Goal: Information Seeking & Learning: Learn about a topic

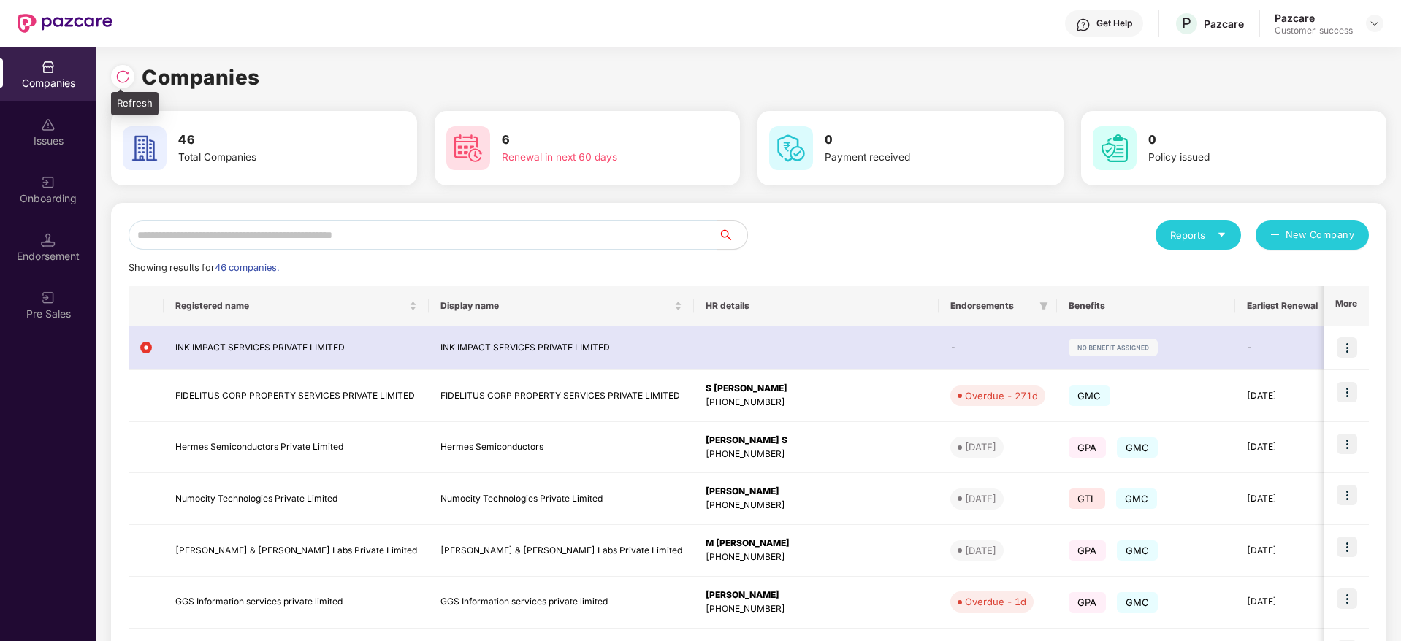
click at [124, 72] on img at bounding box center [122, 76] width 15 height 15
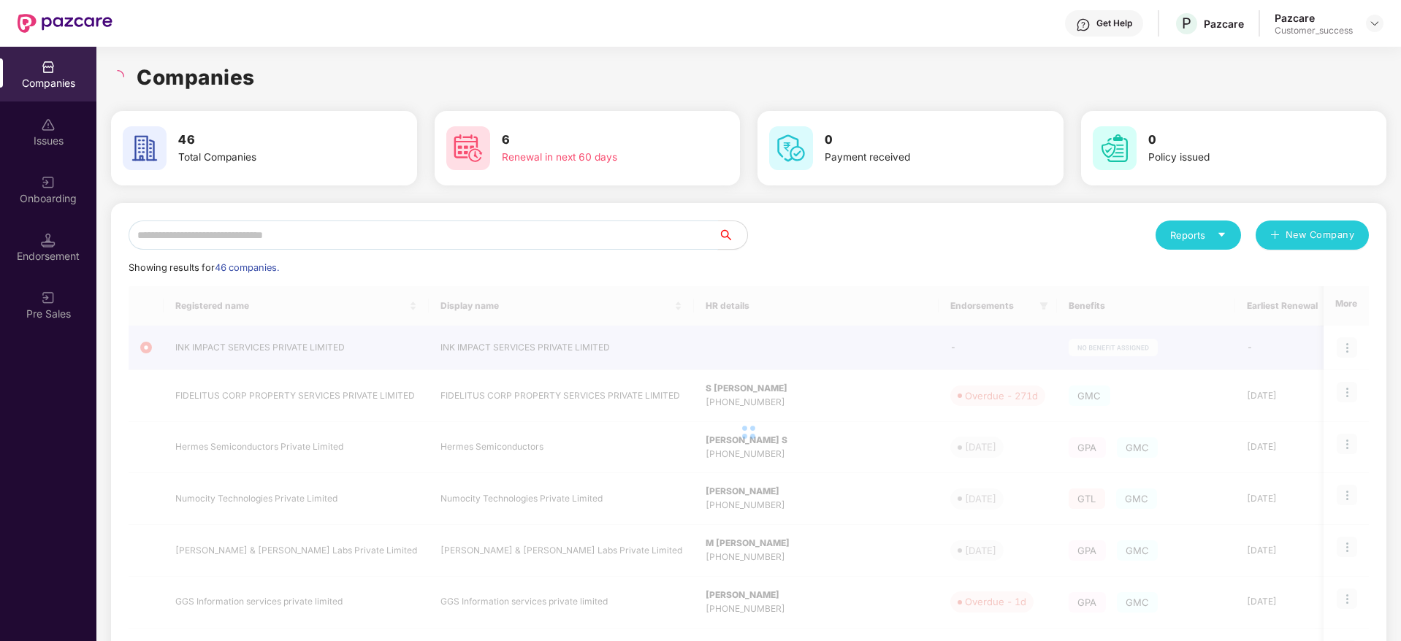
click at [316, 226] on input "text" at bounding box center [423, 235] width 589 height 29
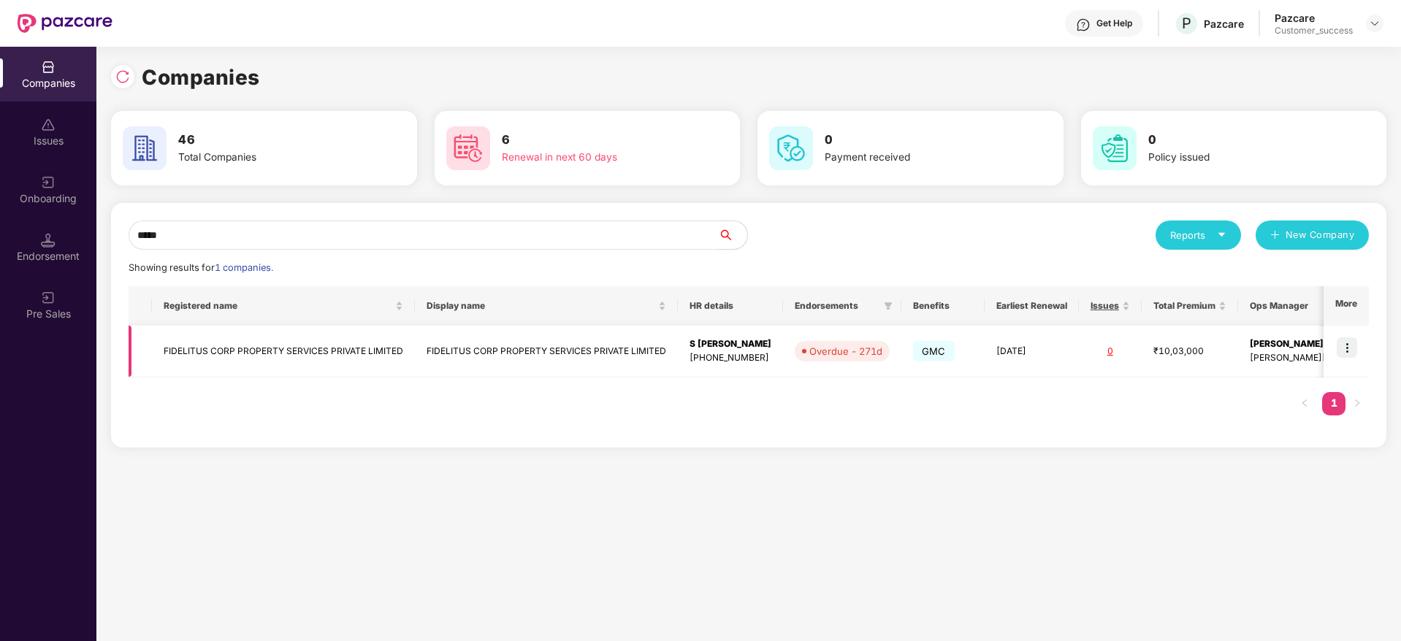
type input "*****"
click at [1350, 347] on img at bounding box center [1347, 347] width 20 height 20
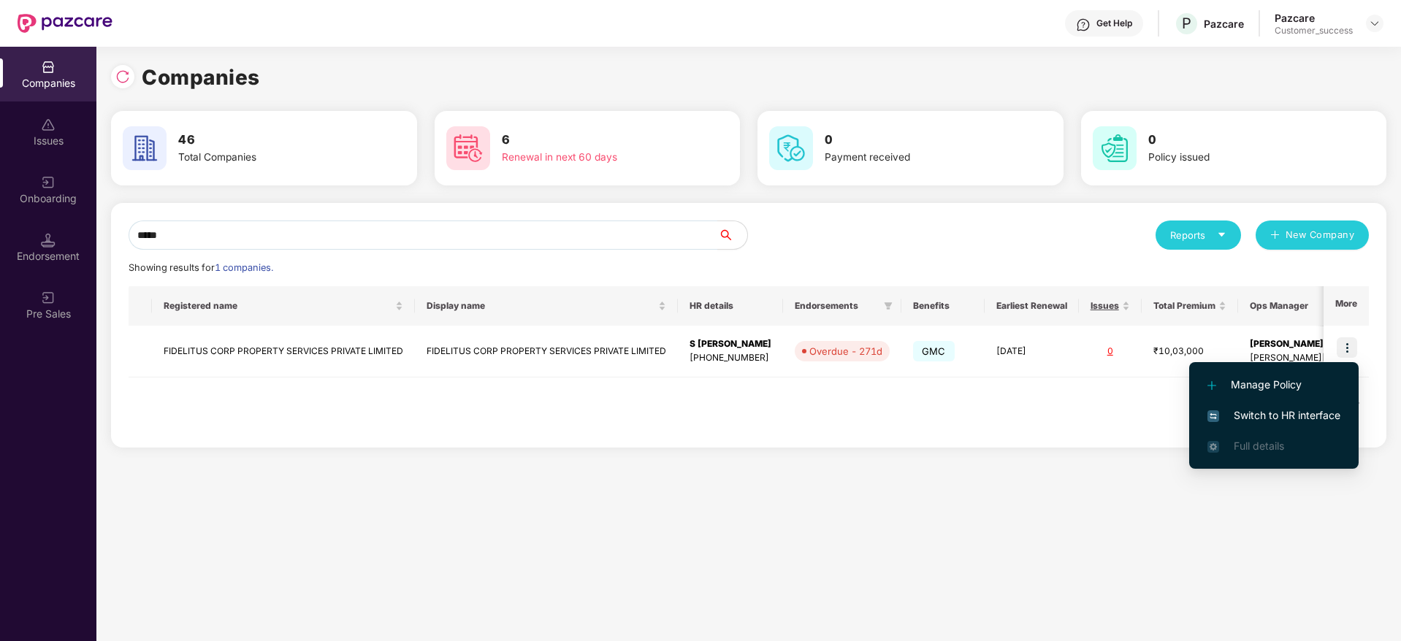
click at [1274, 410] on span "Switch to HR interface" at bounding box center [1273, 416] width 133 height 16
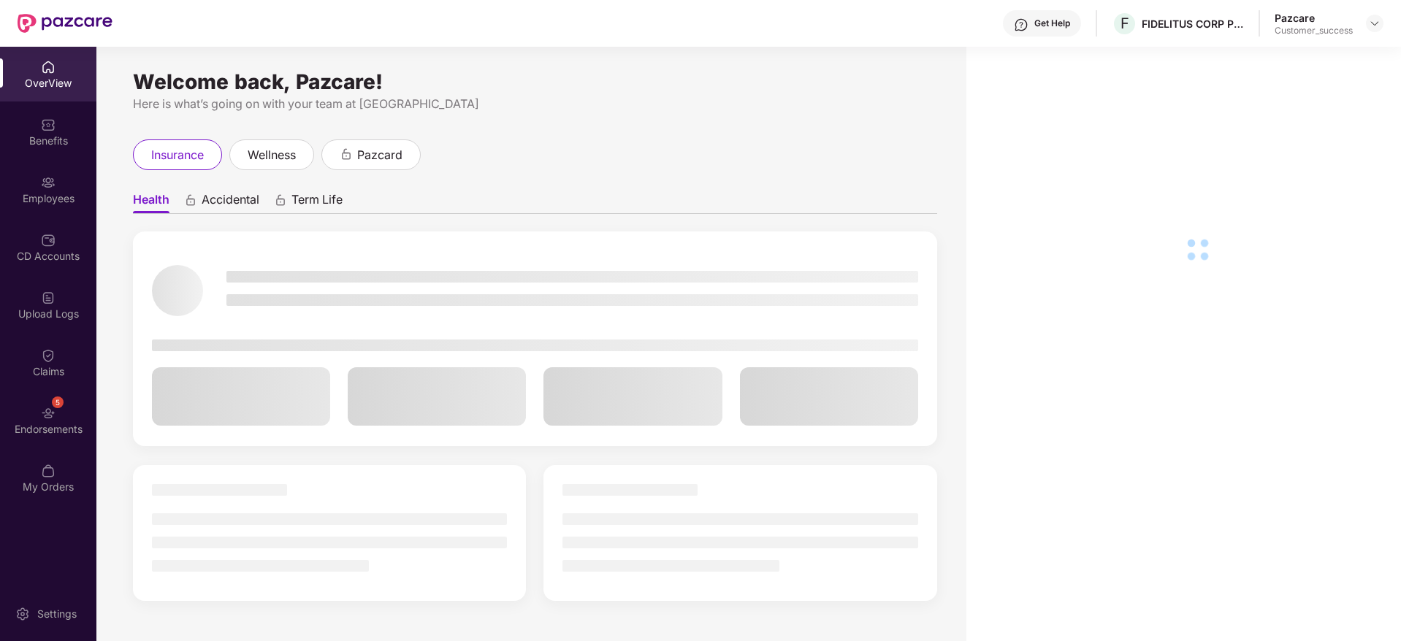
click at [50, 182] on img at bounding box center [48, 182] width 15 height 15
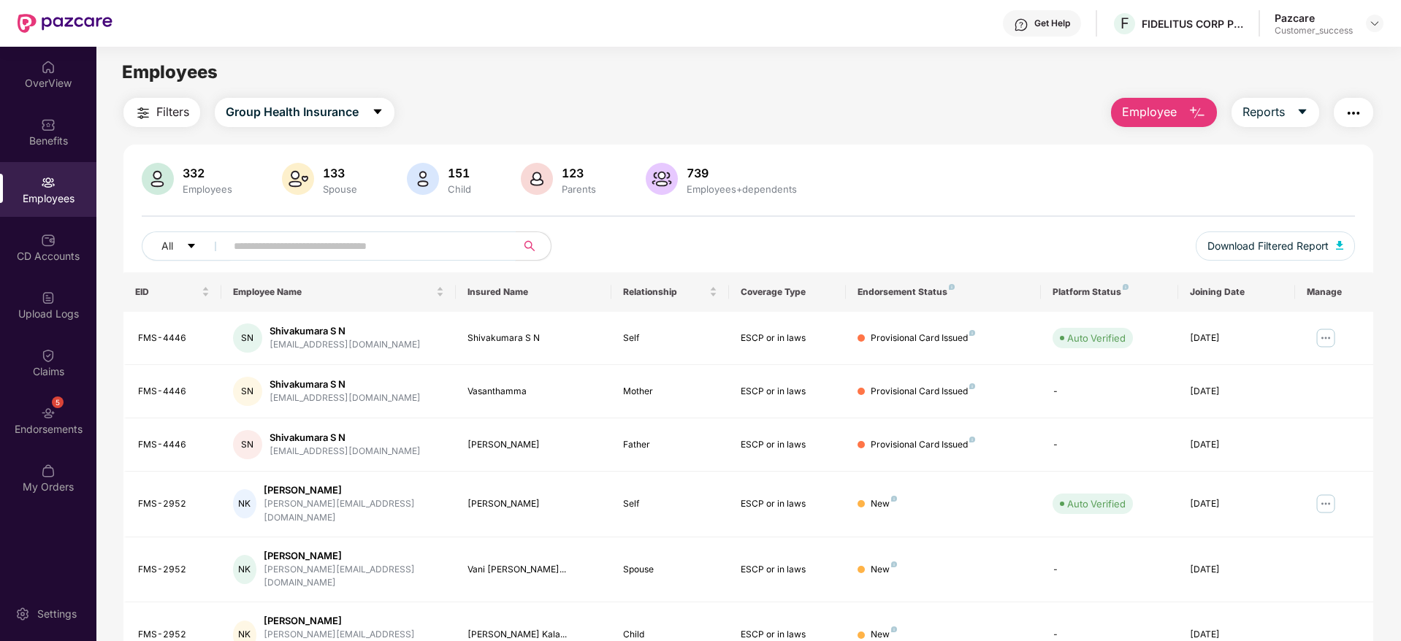
click at [335, 244] on input "text" at bounding box center [365, 246] width 262 height 22
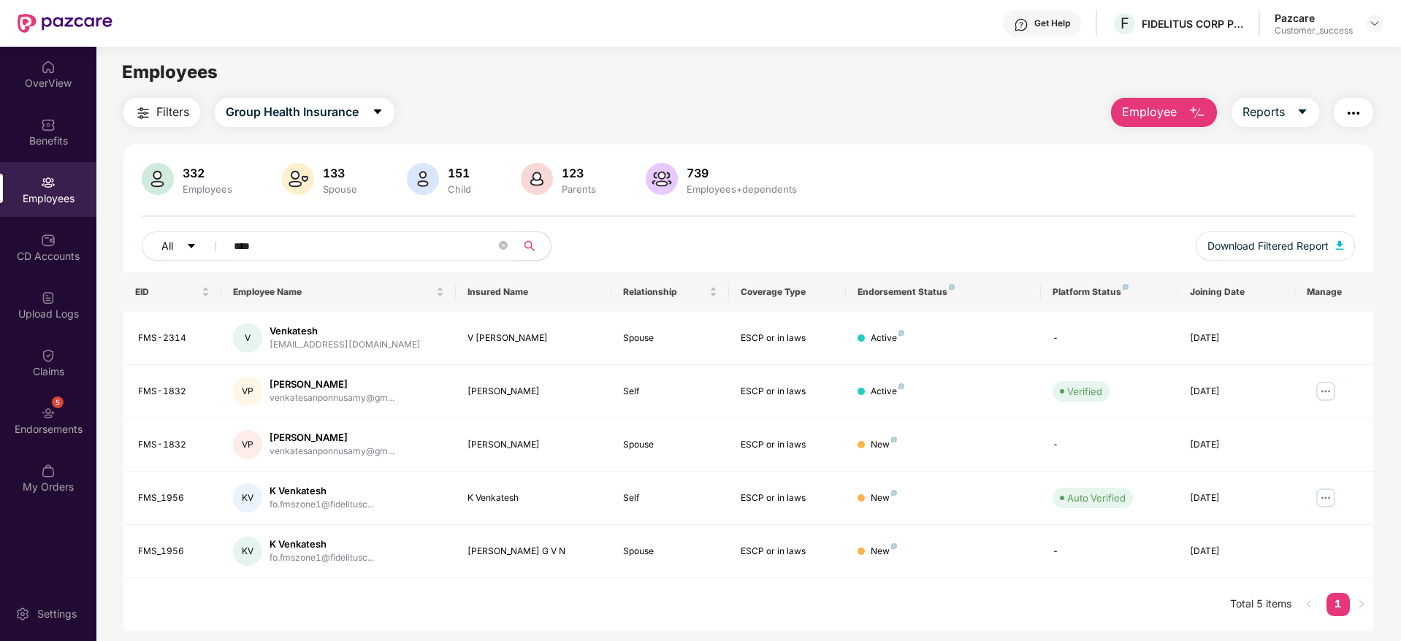
drag, startPoint x: 318, startPoint y: 244, endPoint x: 187, endPoint y: 256, distance: 132.0
click at [187, 256] on div "All ****" at bounding box center [496, 246] width 708 height 29
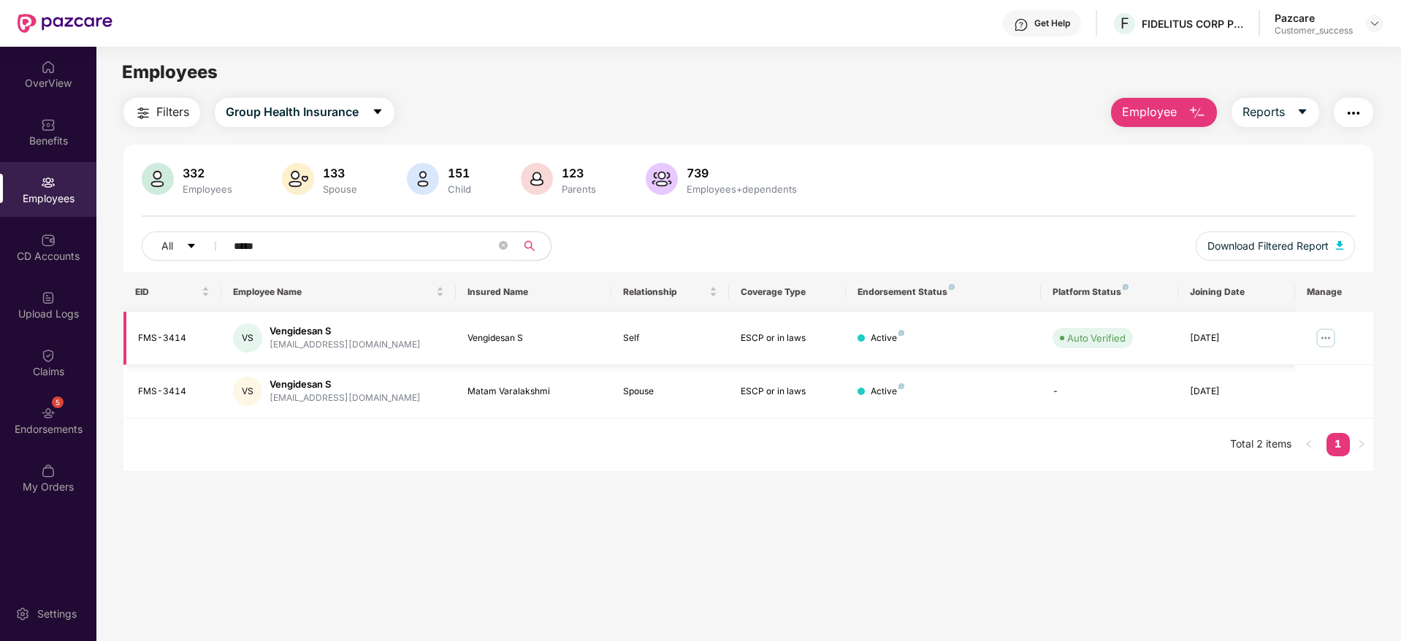
type input "*****"
click at [1325, 337] on img at bounding box center [1325, 337] width 23 height 23
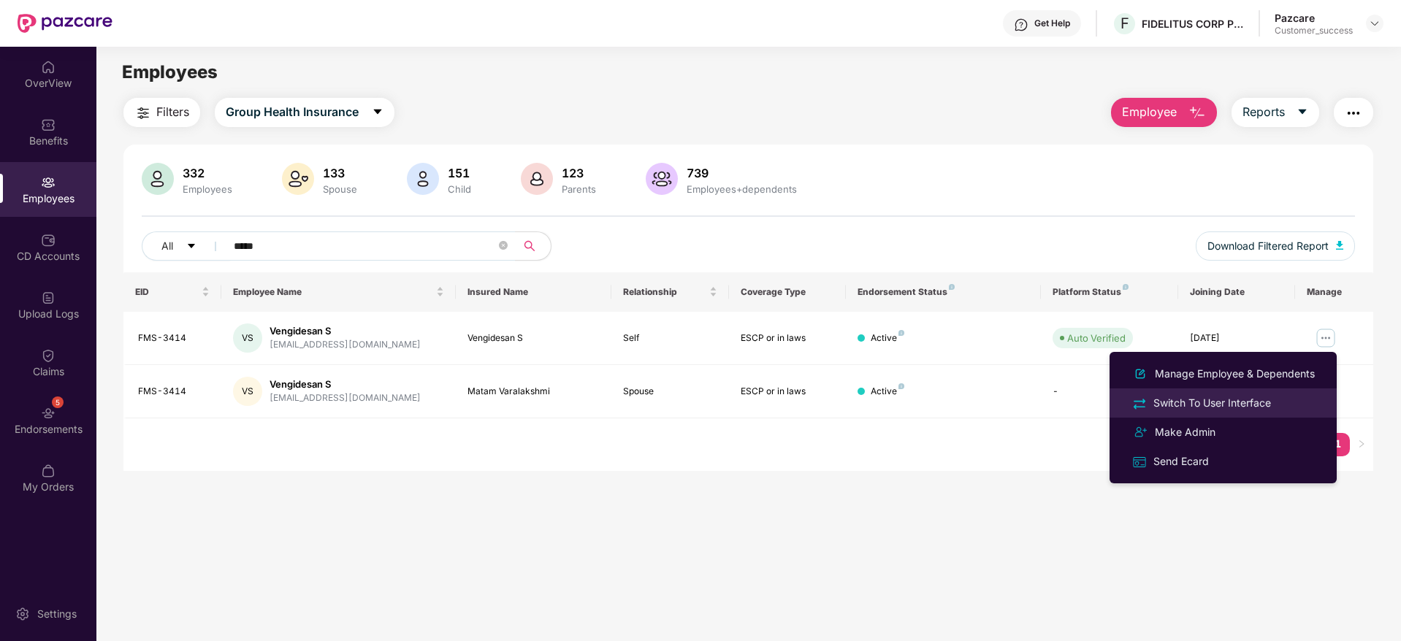
click at [1247, 397] on div "Switch To User Interface" at bounding box center [1211, 403] width 123 height 16
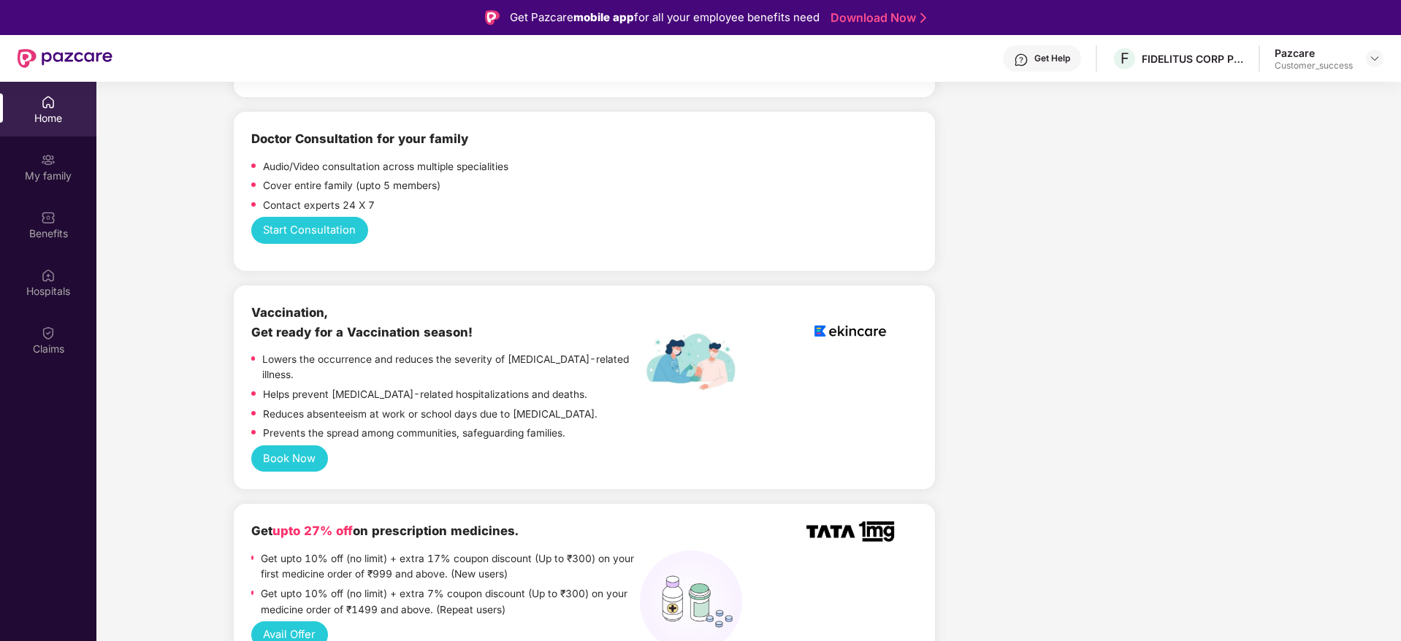
scroll to position [815, 0]
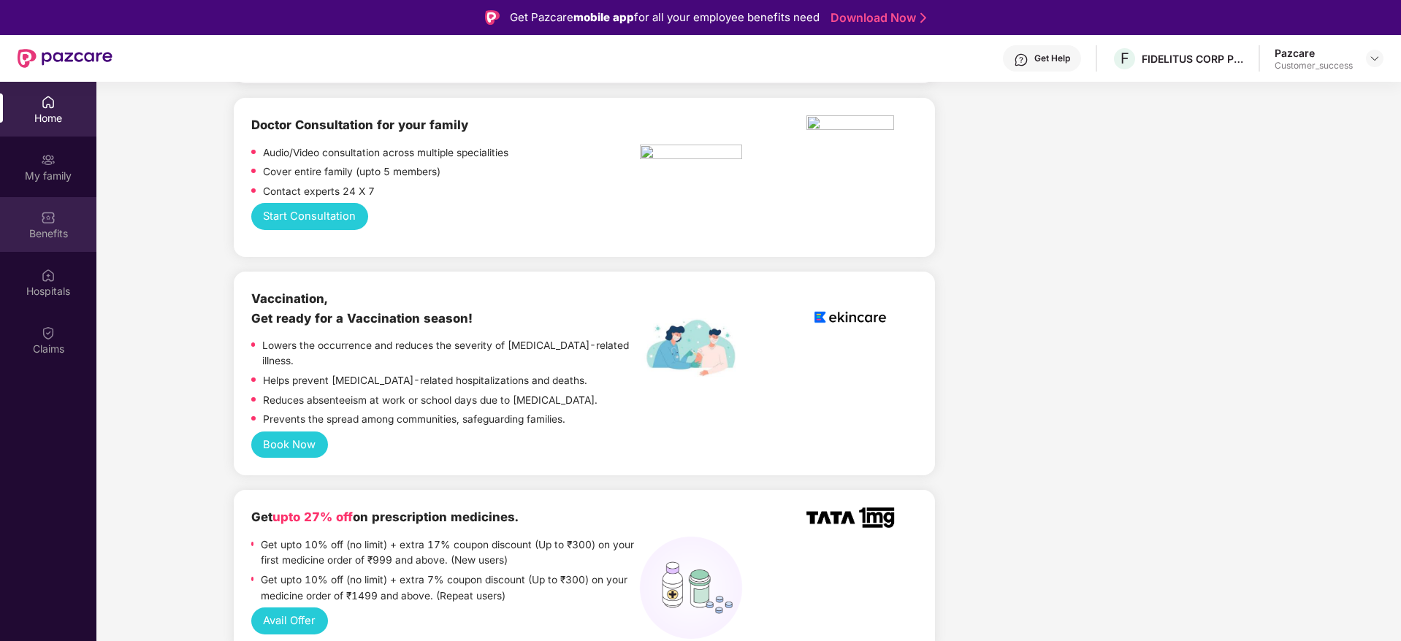
click at [69, 227] on div "Benefits" at bounding box center [48, 233] width 96 height 15
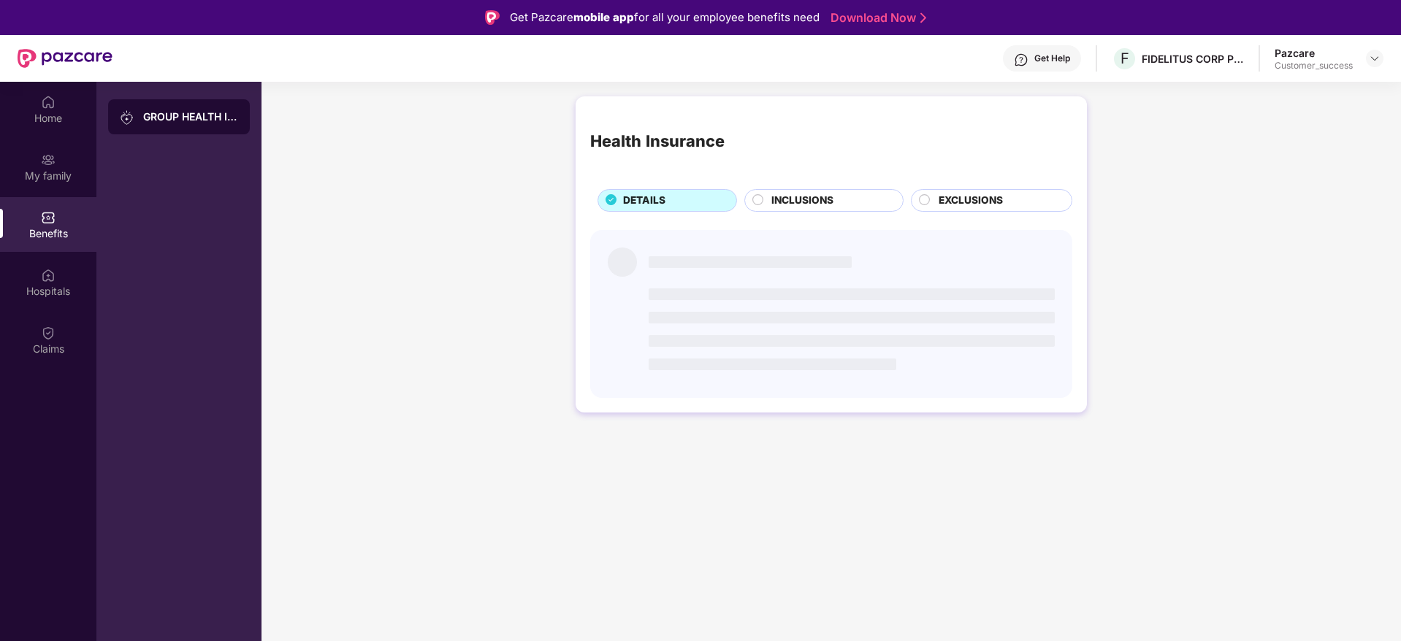
scroll to position [0, 0]
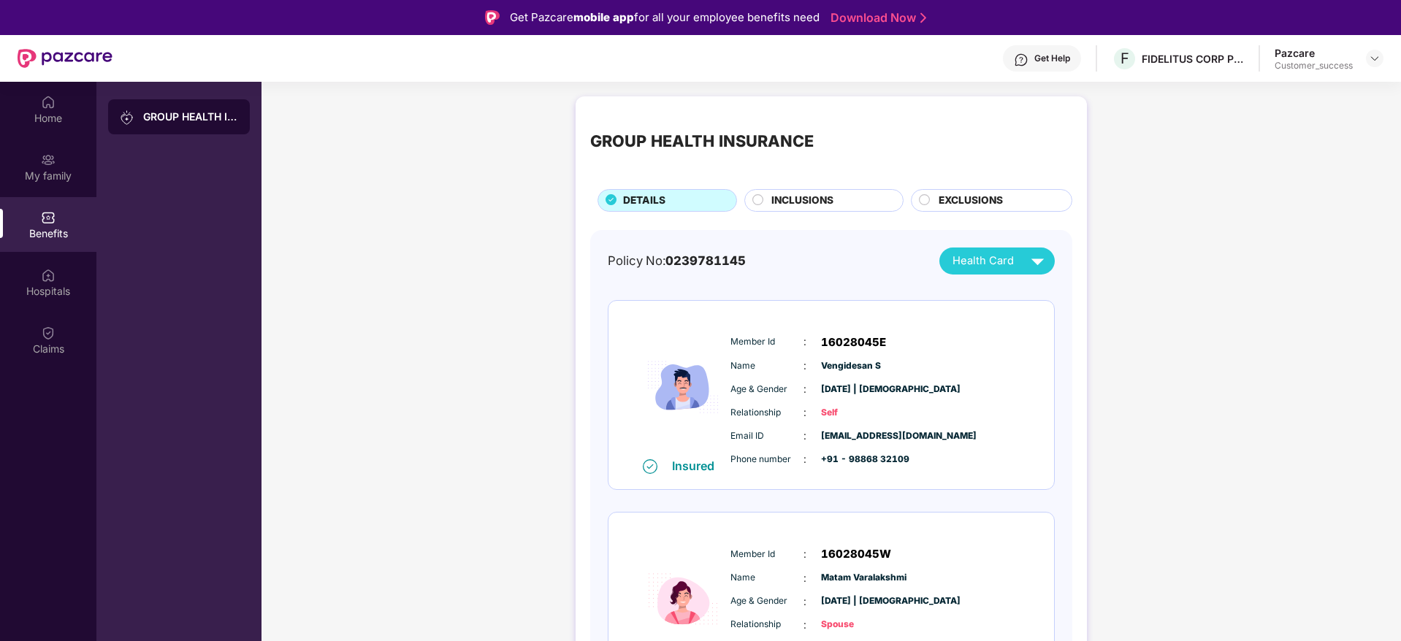
click at [823, 203] on span "INCLUSIONS" at bounding box center [802, 201] width 62 height 16
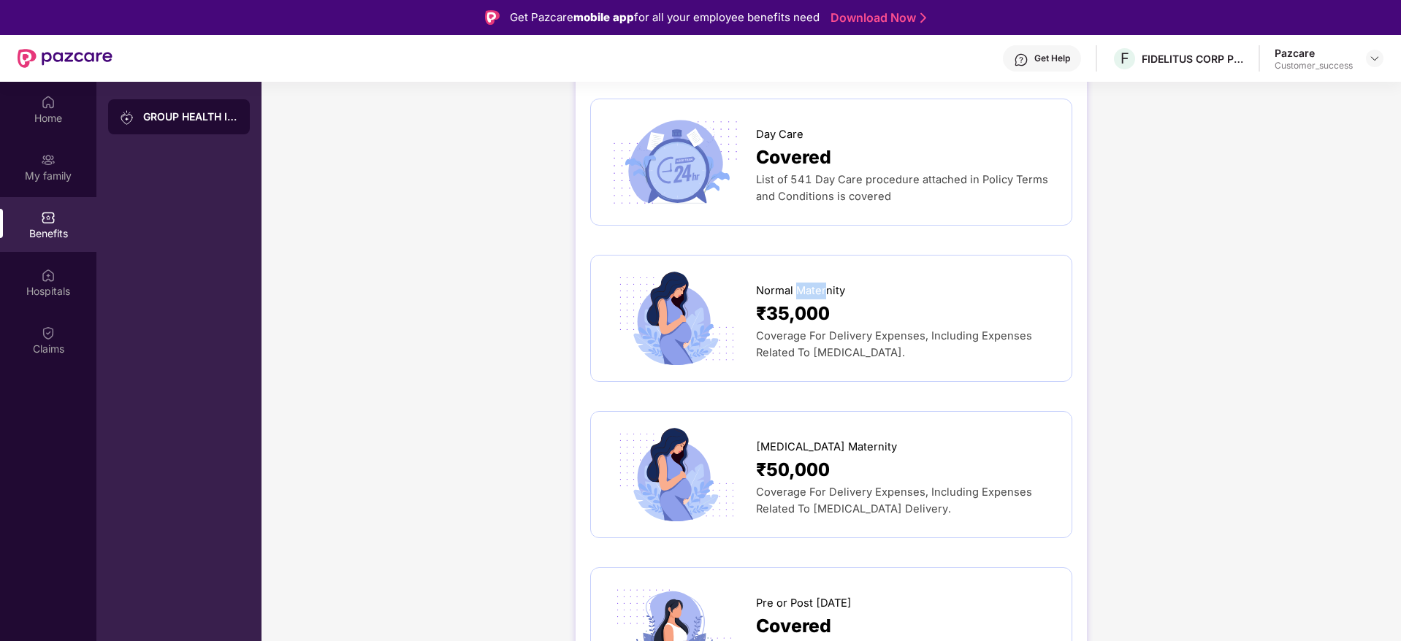
scroll to position [1693, 0]
click at [1163, 380] on div "GROUP HEALTH INSURANCE DETAILS INCLUSIONS EXCLUSIONS Sum Insured ₹1,50,000 ploy…" at bounding box center [830, 362] width 1139 height 3933
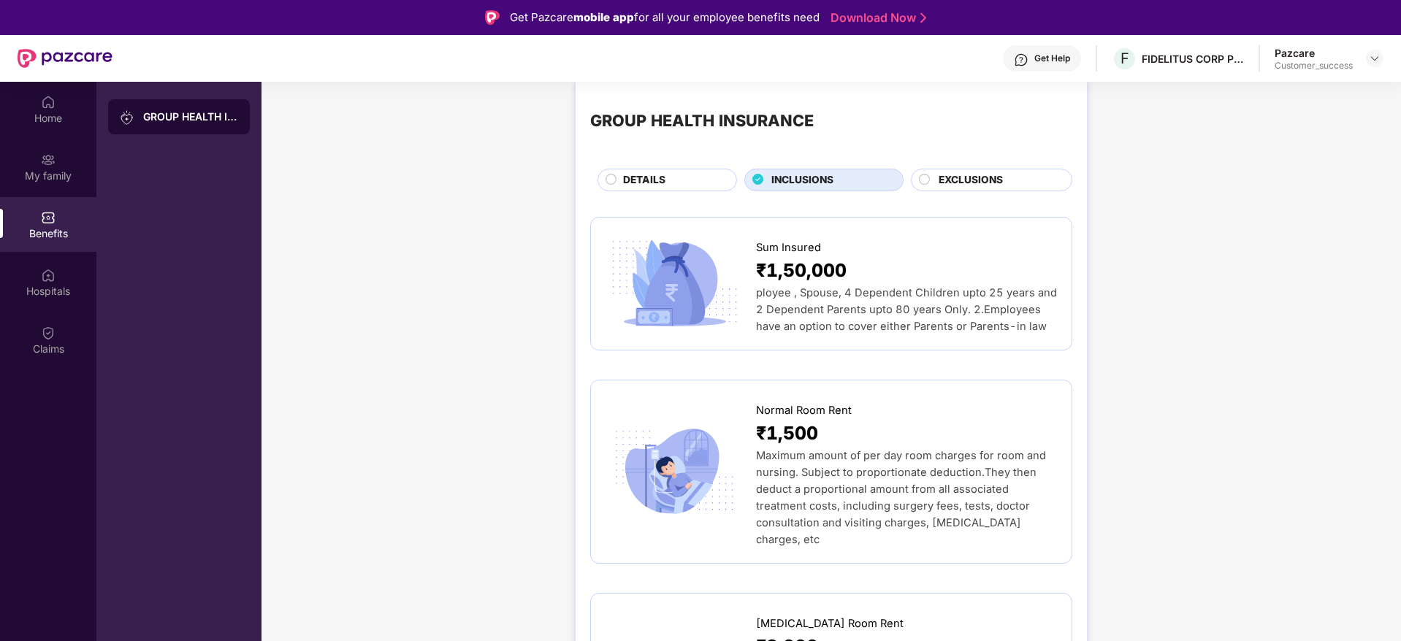
scroll to position [0, 0]
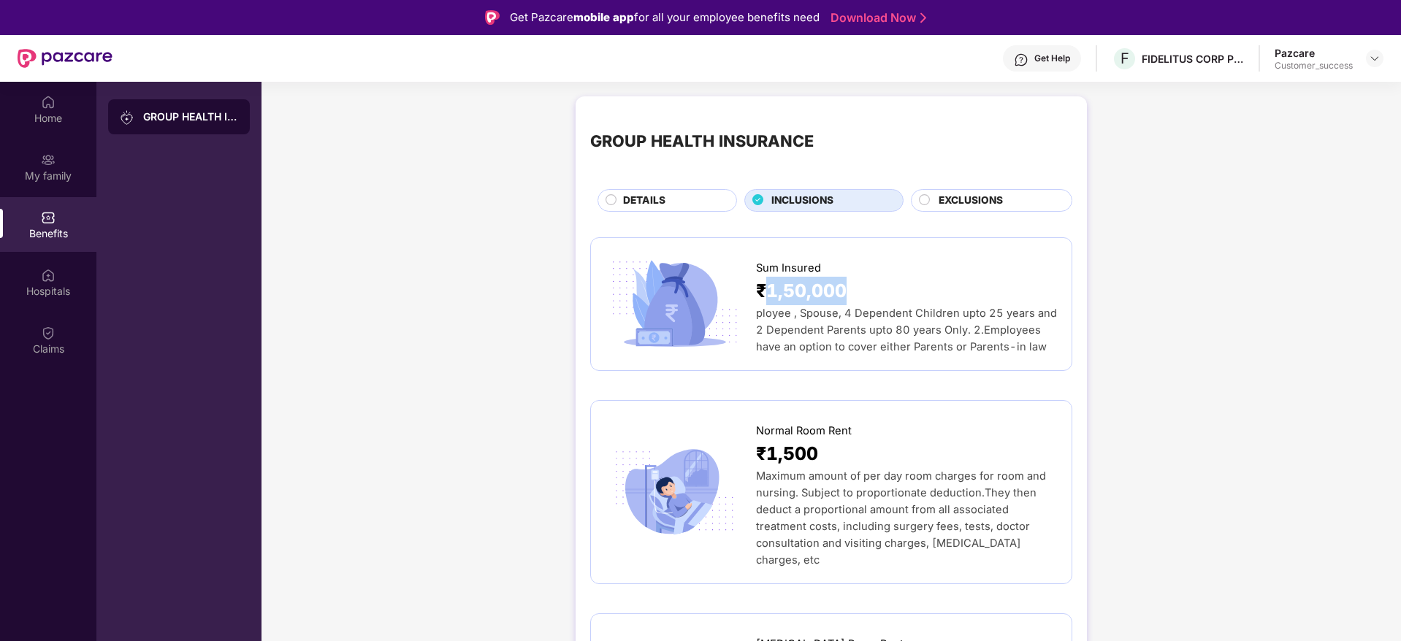
drag, startPoint x: 859, startPoint y: 284, endPoint x: 768, endPoint y: 290, distance: 90.8
click at [768, 290] on div "₹1,50,000" at bounding box center [906, 291] width 301 height 28
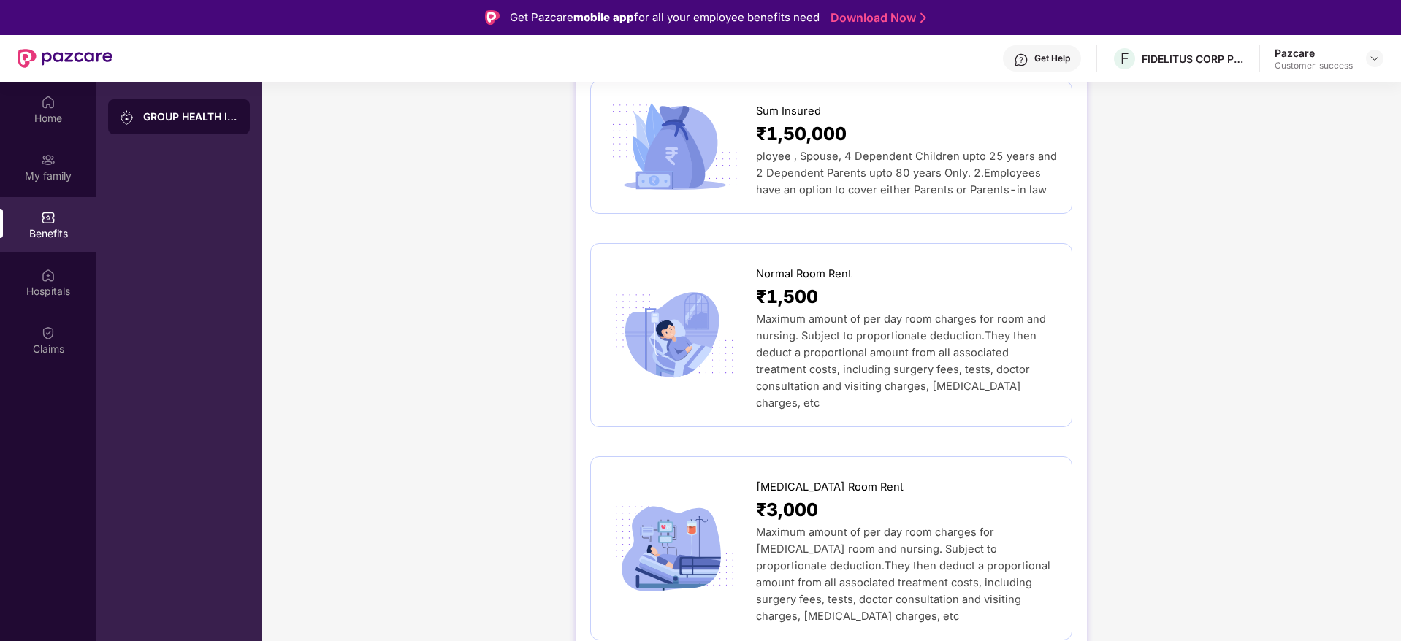
scroll to position [166, 0]
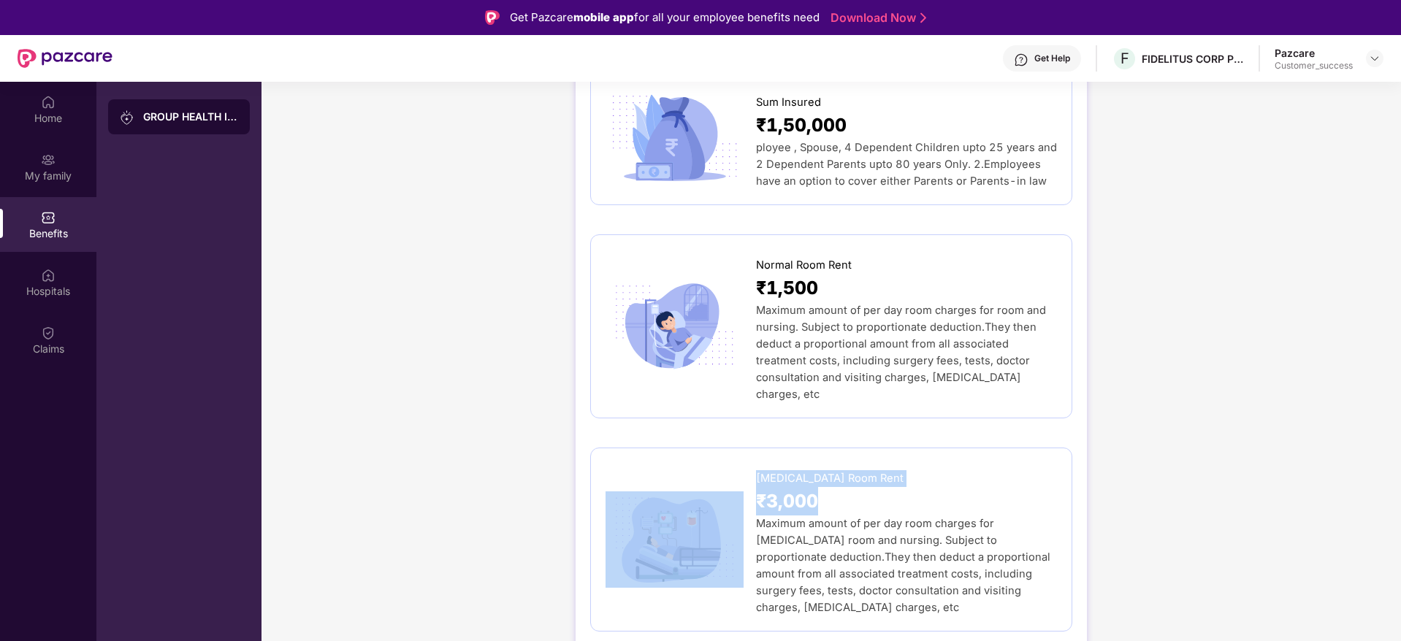
drag, startPoint x: 844, startPoint y: 484, endPoint x: 751, endPoint y: 484, distance: 93.5
click at [751, 484] on div "[MEDICAL_DATA] Room Rent ₹3,000 Maximum amount of per day room charges for [MED…" at bounding box center [830, 539] width 451 height 153
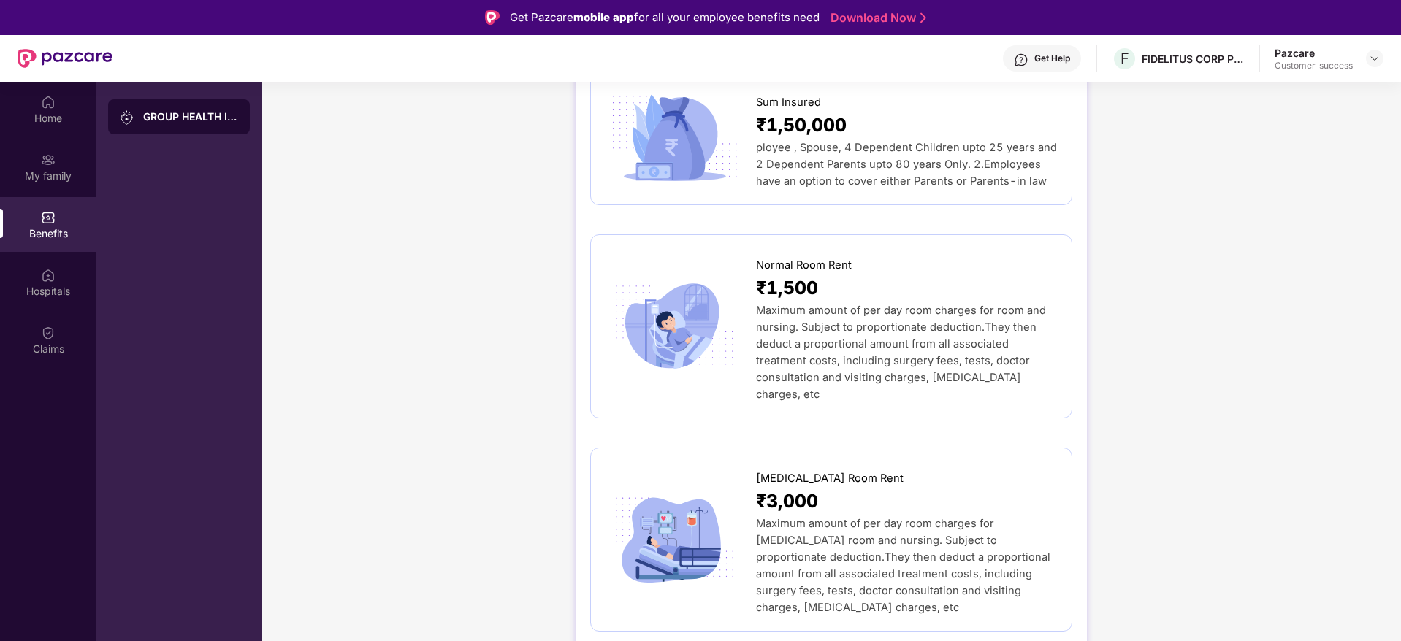
click at [42, 170] on div "My family" at bounding box center [48, 176] width 96 height 15
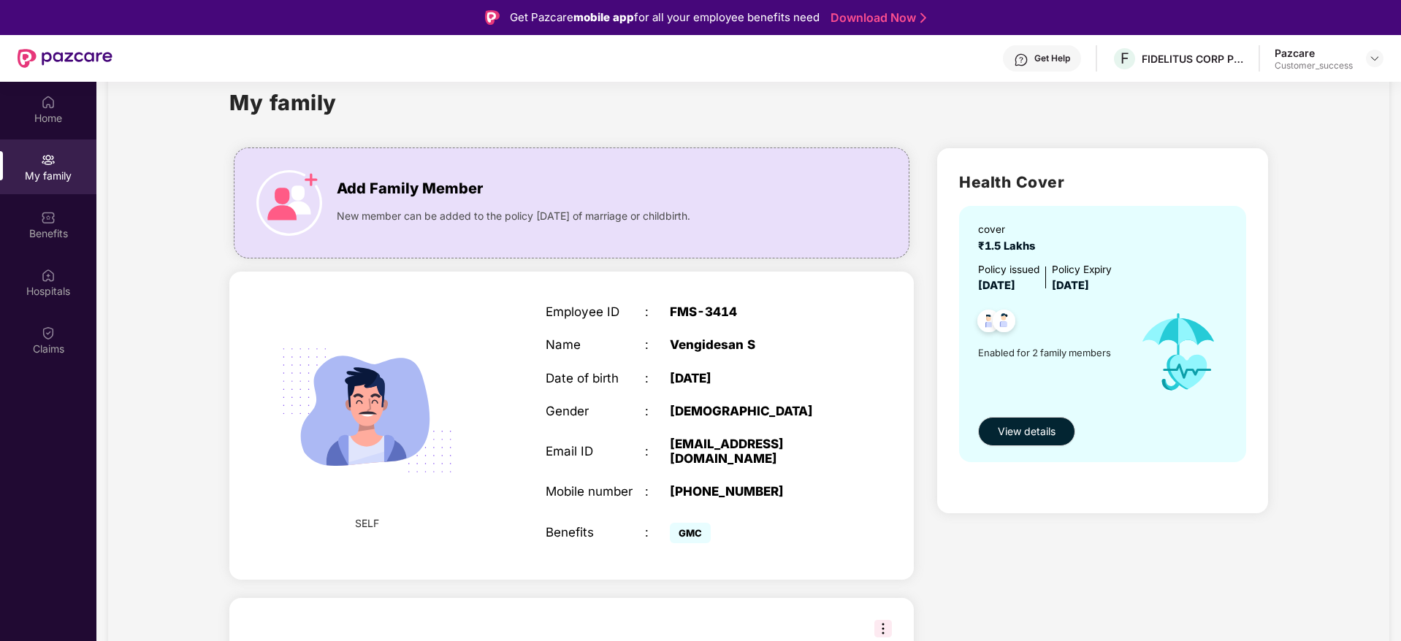
scroll to position [37, 0]
drag, startPoint x: 782, startPoint y: 475, endPoint x: 665, endPoint y: 467, distance: 117.1
click at [665, 467] on div "Employee ID : FMS-3414 Name : Vengidesan S Date of birth : [DEMOGRAPHIC_DATA] G…" at bounding box center [695, 425] width 328 height 279
click at [735, 484] on div "[PHONE_NUMBER]" at bounding box center [757, 491] width 174 height 15
click at [772, 484] on div "[PHONE_NUMBER]" at bounding box center [757, 491] width 174 height 15
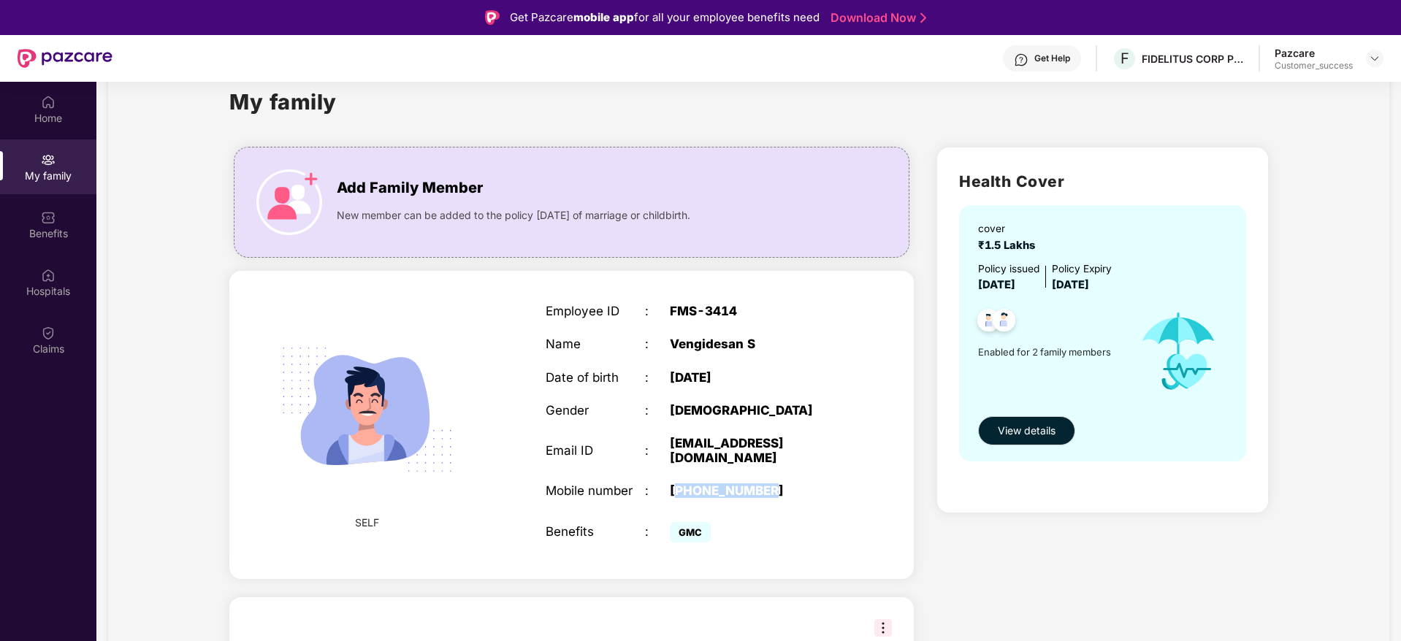
click at [772, 484] on div "[PHONE_NUMBER]" at bounding box center [757, 491] width 174 height 15
copy div "919886832109"
drag, startPoint x: 1044, startPoint y: 251, endPoint x: 975, endPoint y: 231, distance: 71.4
click at [975, 231] on div "cover ₹1.5 Lakhs Policy issued [DATE] Policy Expiry [DATE] Enabled for 2 family…" at bounding box center [1102, 333] width 287 height 256
copy div "cover ₹1.5 Lakhs"
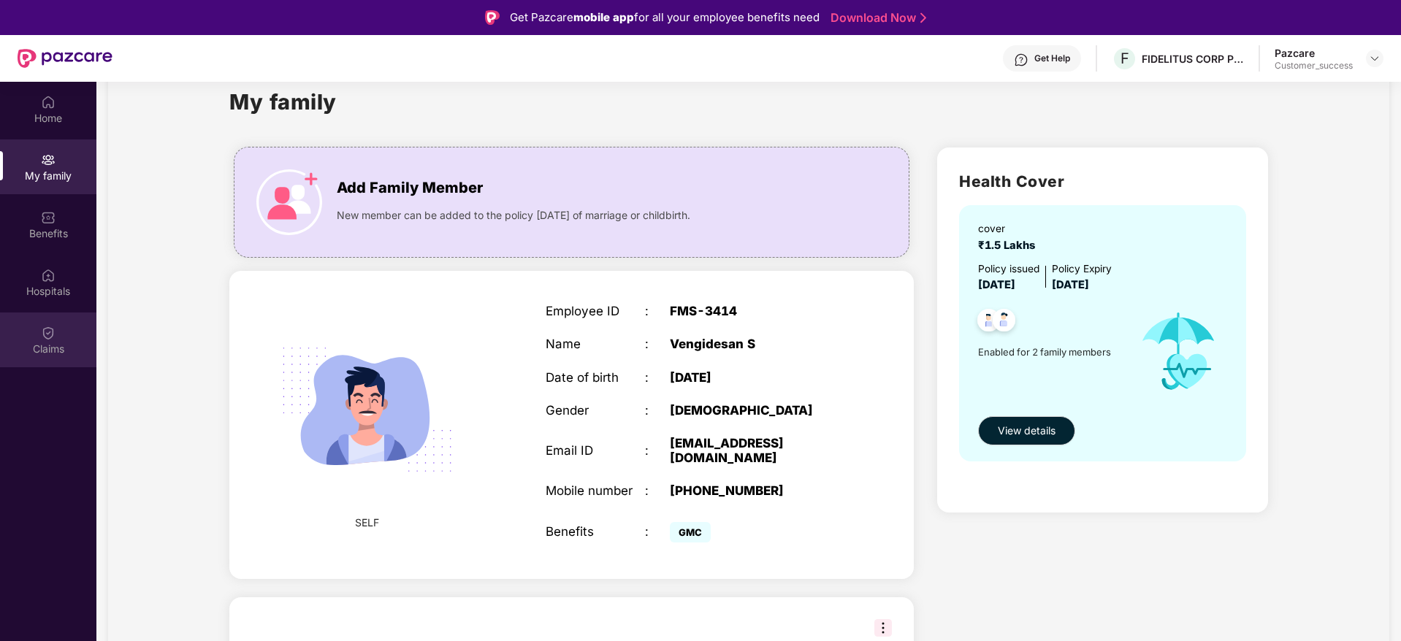
click at [34, 337] on div "Claims" at bounding box center [48, 340] width 96 height 55
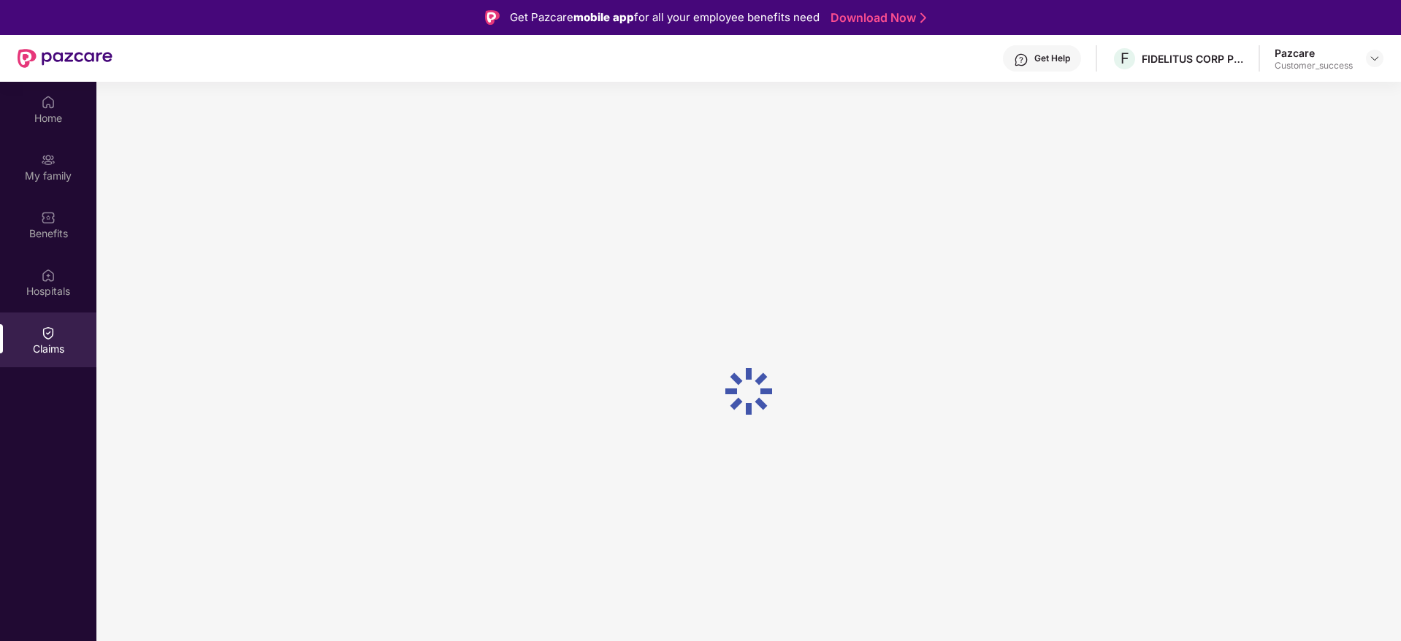
scroll to position [0, 0]
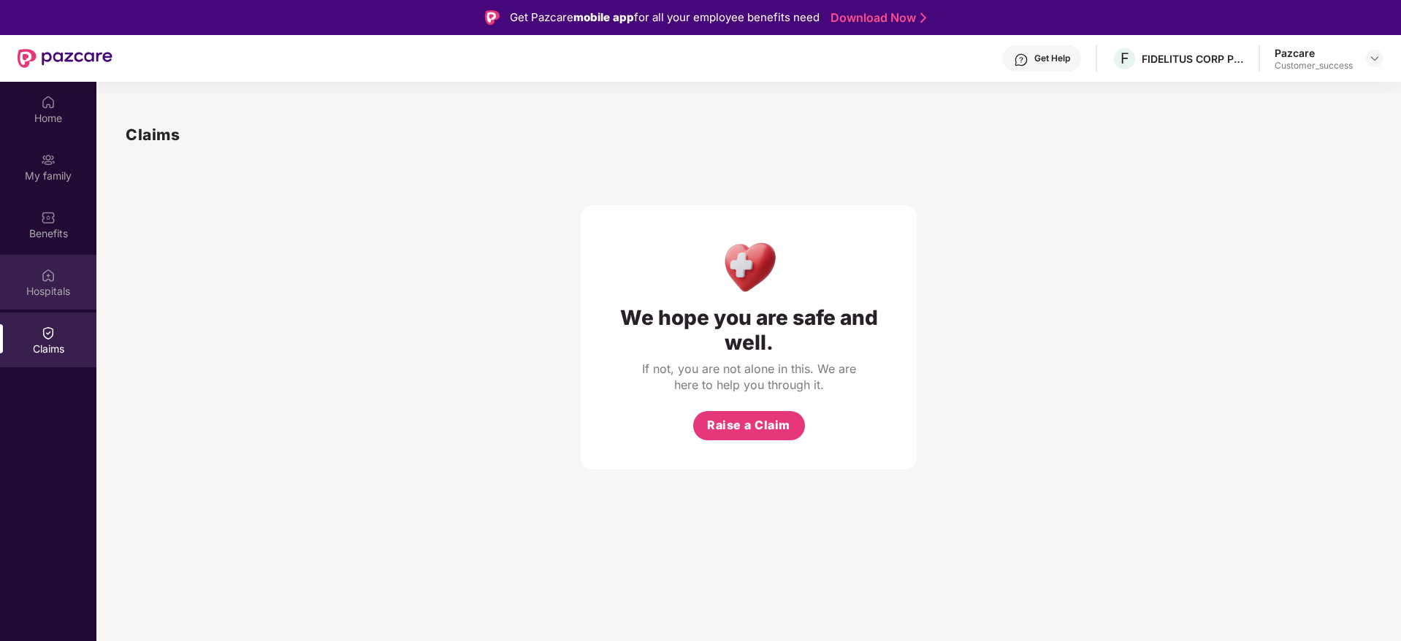
click at [57, 266] on div "Hospitals" at bounding box center [48, 282] width 96 height 55
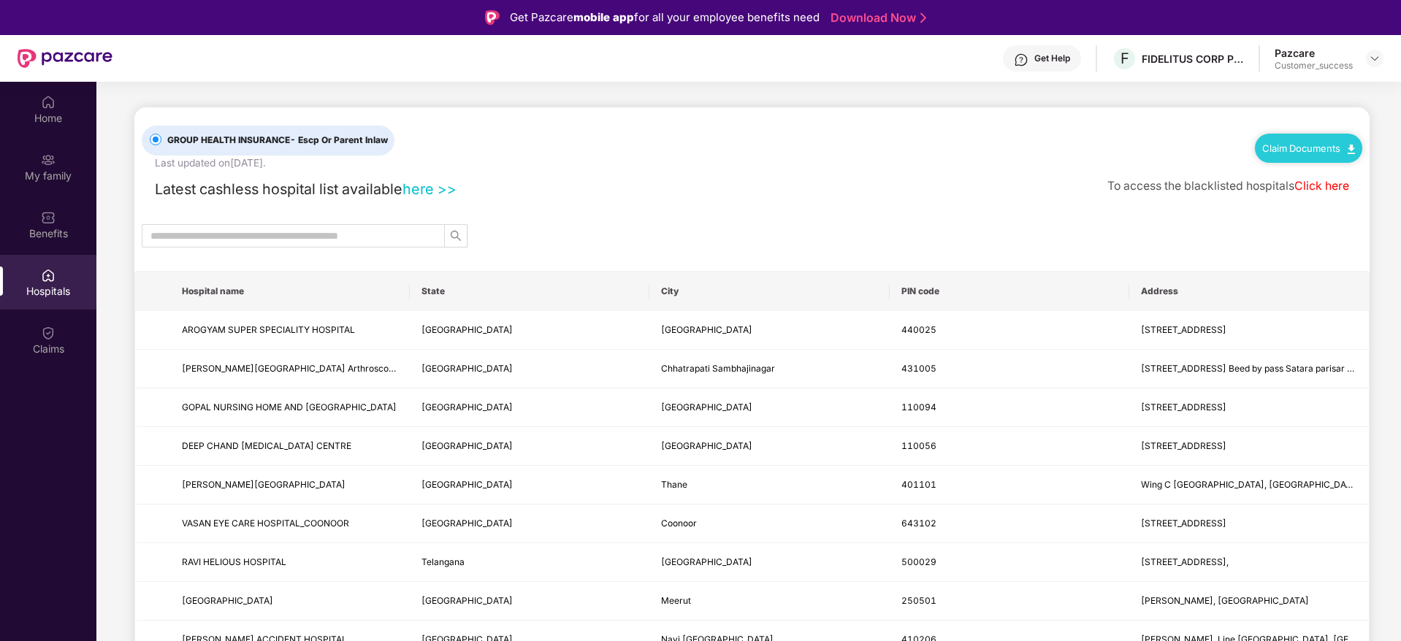
click at [1312, 155] on div "Claim Documents" at bounding box center [1308, 148] width 107 height 29
click at [1348, 146] on img at bounding box center [1351, 149] width 7 height 9
click at [1313, 174] on link "Claim Form" at bounding box center [1313, 173] width 95 height 31
click at [1377, 58] on img at bounding box center [1375, 59] width 12 height 12
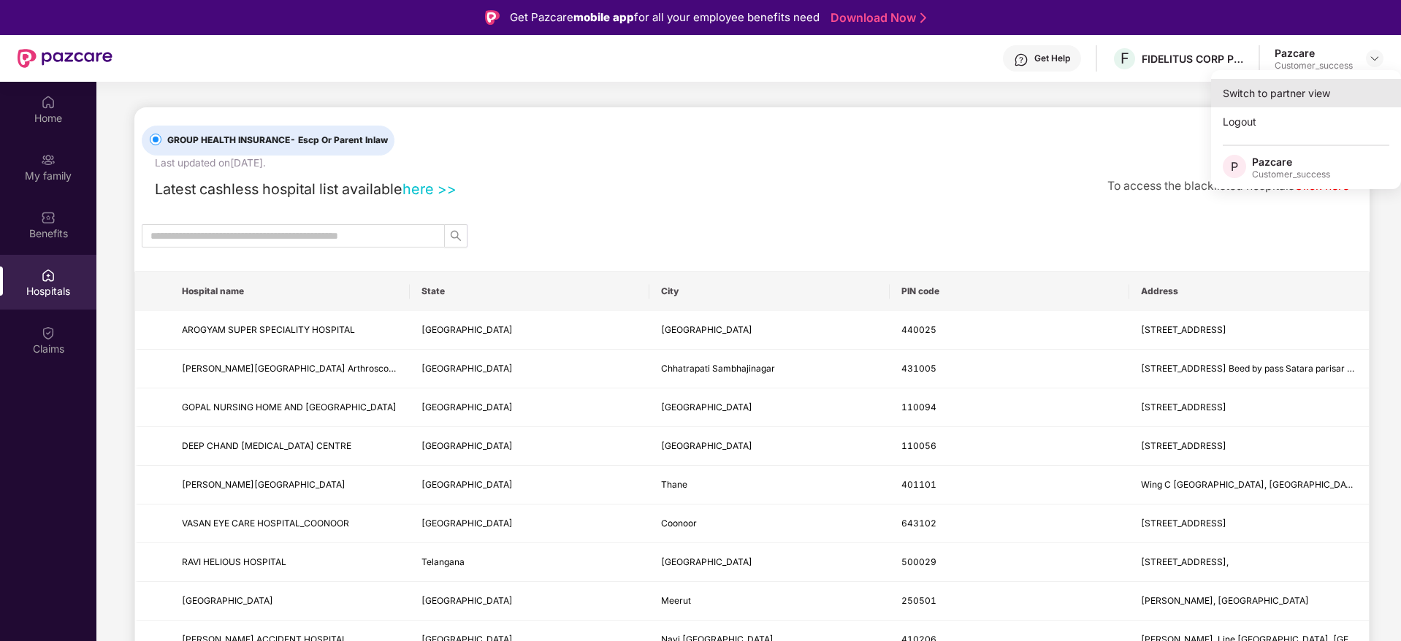
click at [1311, 86] on div "Switch to partner view" at bounding box center [1306, 93] width 190 height 28
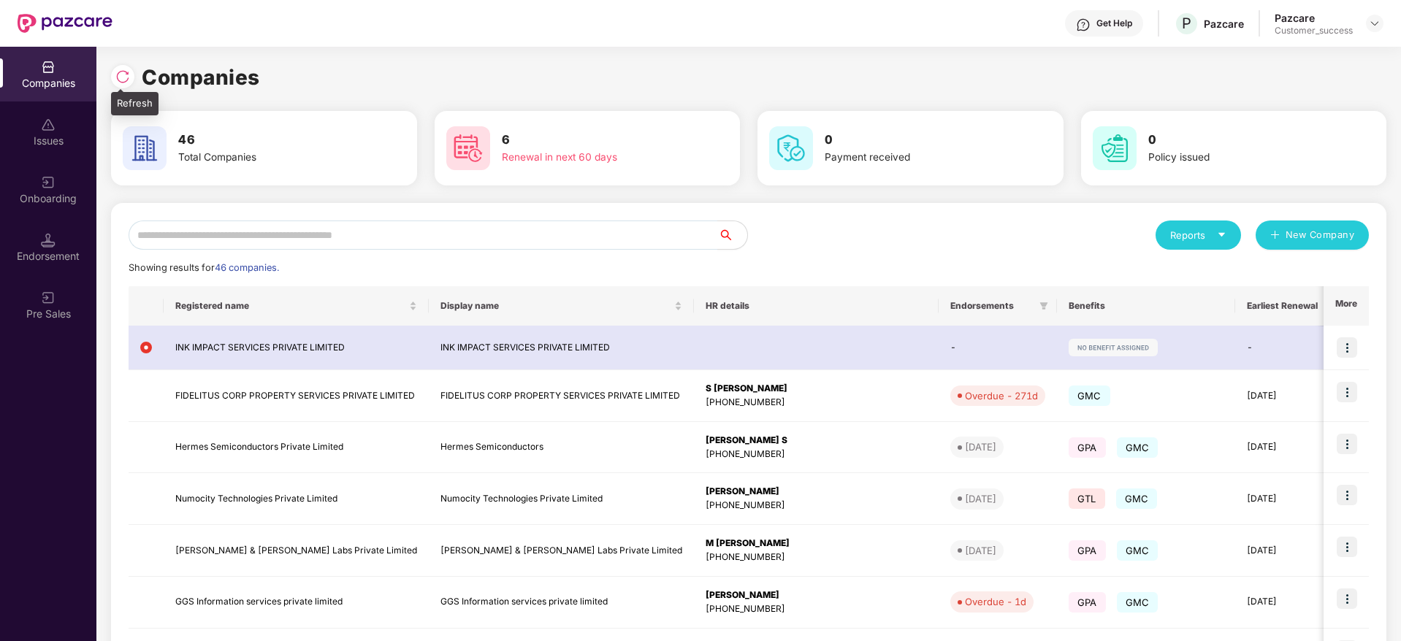
click at [123, 69] on img at bounding box center [122, 76] width 15 height 15
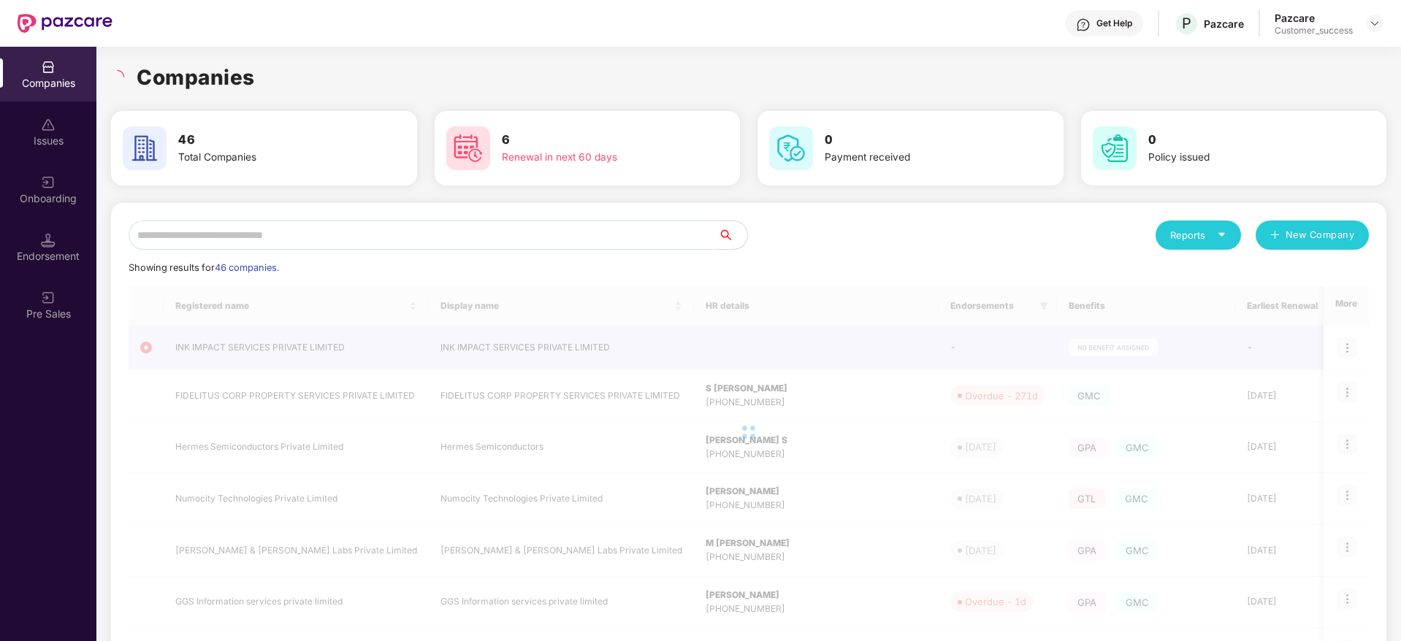
click at [306, 62] on div "Companies" at bounding box center [748, 77] width 1275 height 32
